Goal: Information Seeking & Learning: Learn about a topic

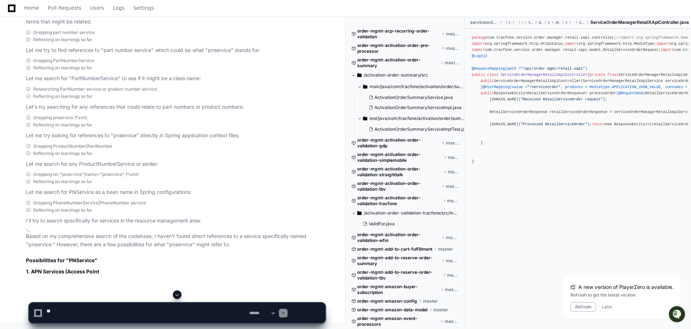
scroll to position [14992, 0]
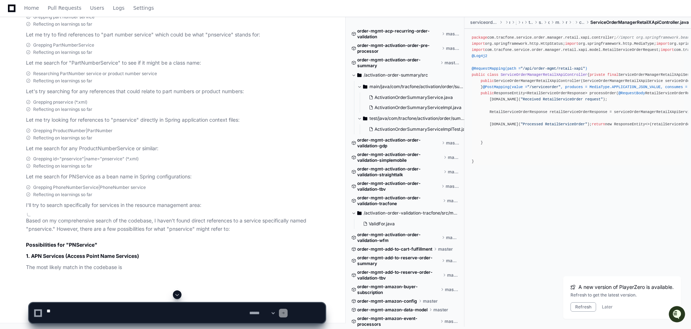
click at [131, 311] on textarea at bounding box center [146, 313] width 203 height 20
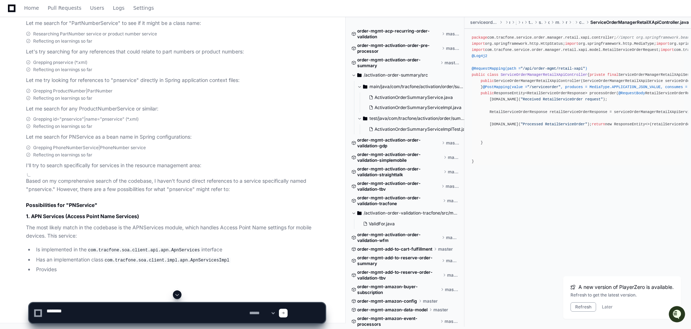
paste textarea "**********"
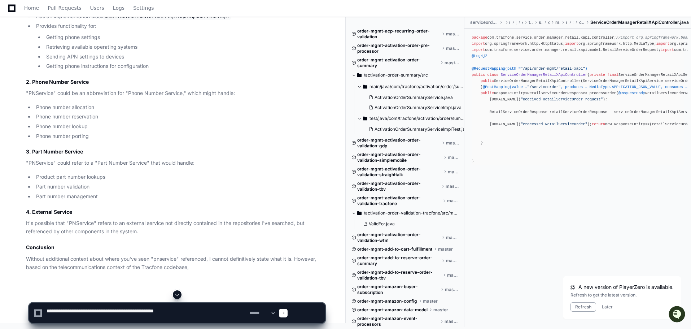
type textarea "**********"
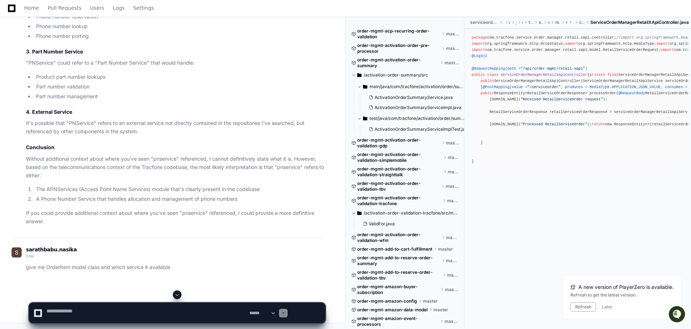
click at [178, 292] on span at bounding box center [177, 294] width 6 height 6
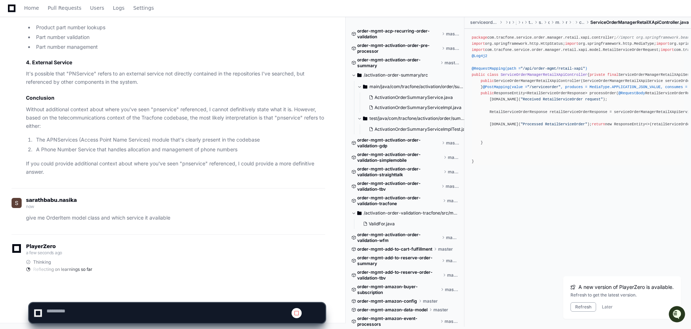
scroll to position [15974, 0]
click at [602, 304] on button "Later" at bounding box center [607, 307] width 11 height 6
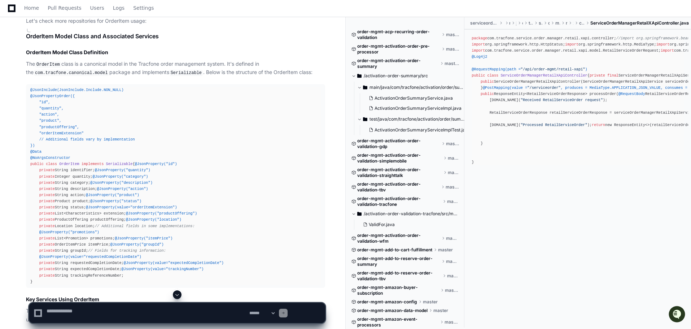
scroll to position [12313, 0]
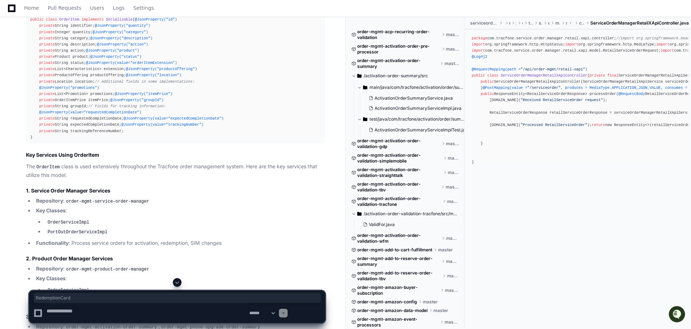
scroll to position [12421, 0]
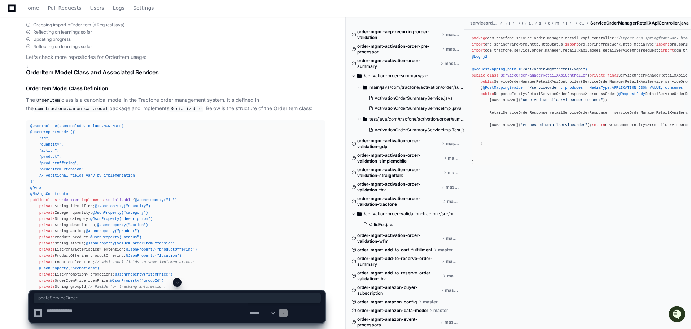
scroll to position [12132, 0]
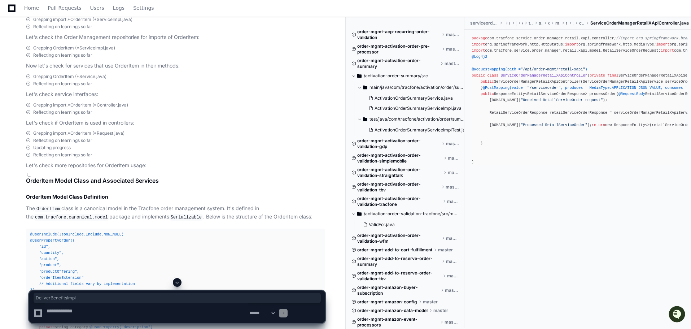
scroll to position [11988, 0]
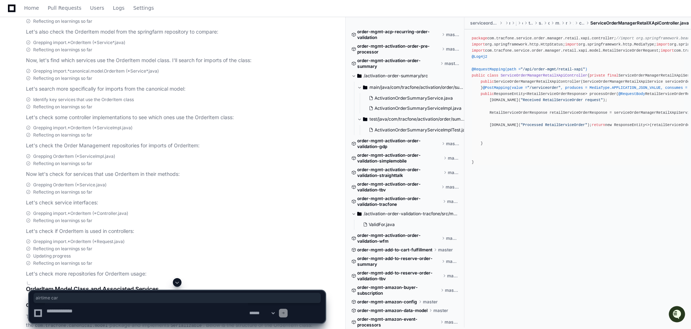
drag, startPoint x: 171, startPoint y: 216, endPoint x: 205, endPoint y: 217, distance: 33.9
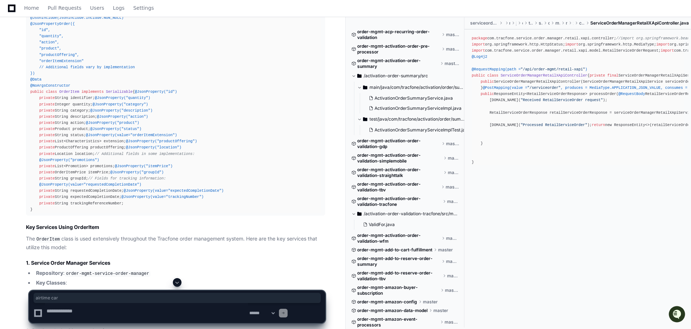
scroll to position [12421, 0]
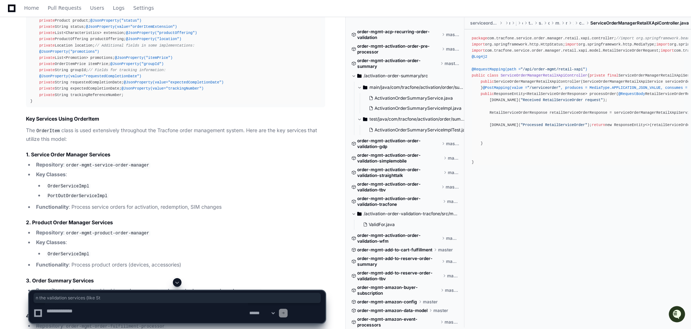
drag, startPoint x: 47, startPoint y: 143, endPoint x: 143, endPoint y: 145, distance: 96.7
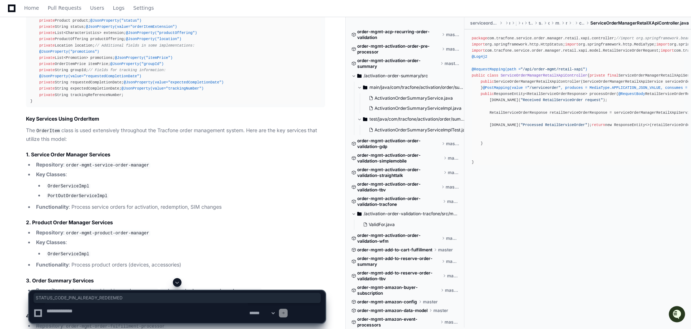
drag, startPoint x: 142, startPoint y: 154, endPoint x: 283, endPoint y: 153, distance: 141.0
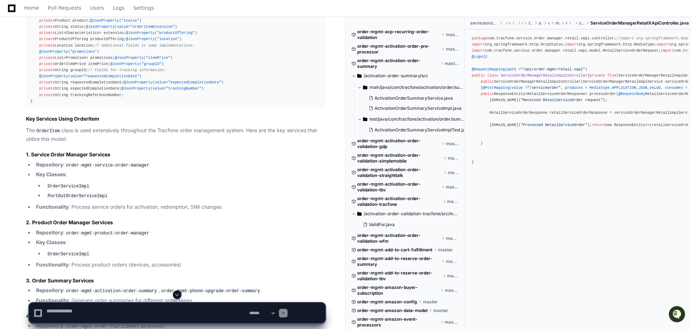
drag, startPoint x: 43, startPoint y: 201, endPoint x: 44, endPoint y: 214, distance: 13.1
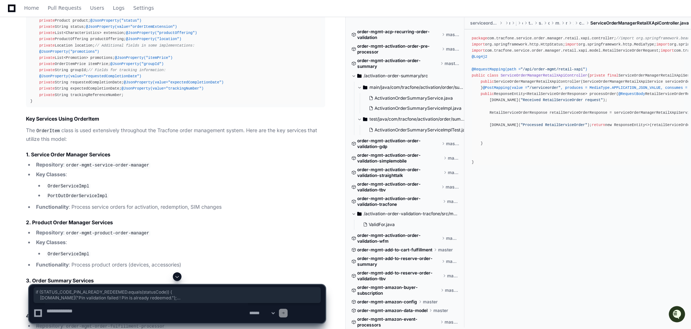
scroll to position [12493, 0]
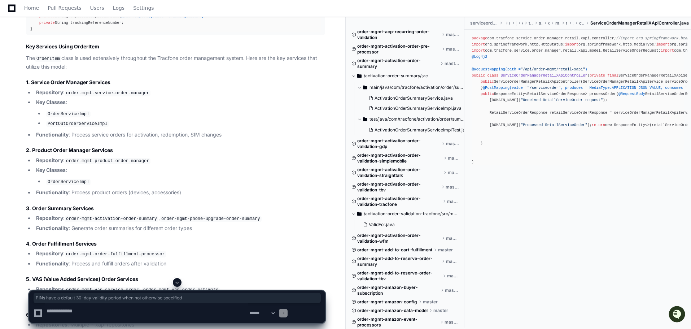
drag, startPoint x: 44, startPoint y: 194, endPoint x: 260, endPoint y: 193, distance: 215.7
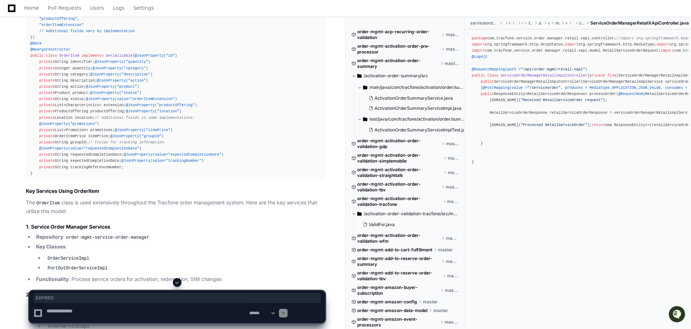
scroll to position [12385, 0]
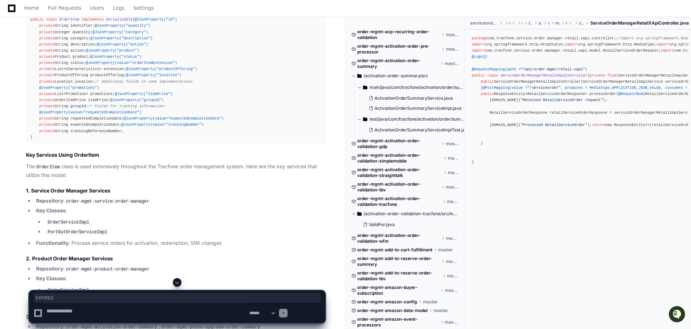
copy li "StraightTalkOrderValidationServiceImpl"
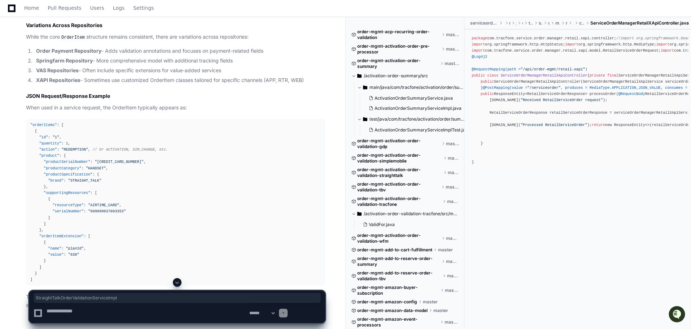
click at [178, 279] on span at bounding box center [177, 282] width 6 height 6
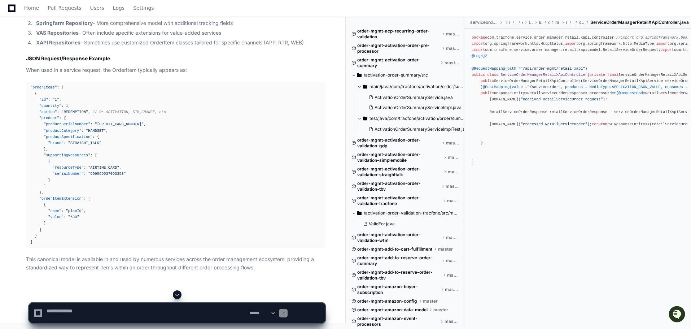
scroll to position [12420, 0]
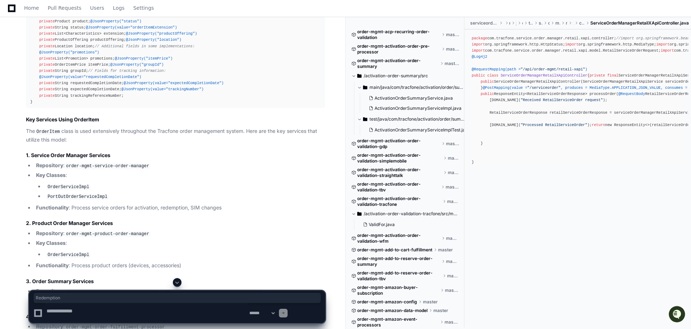
drag, startPoint x: 61, startPoint y: 45, endPoint x: 90, endPoint y: 45, distance: 29.2
copy code "Redemption"
